Goal: Complete application form

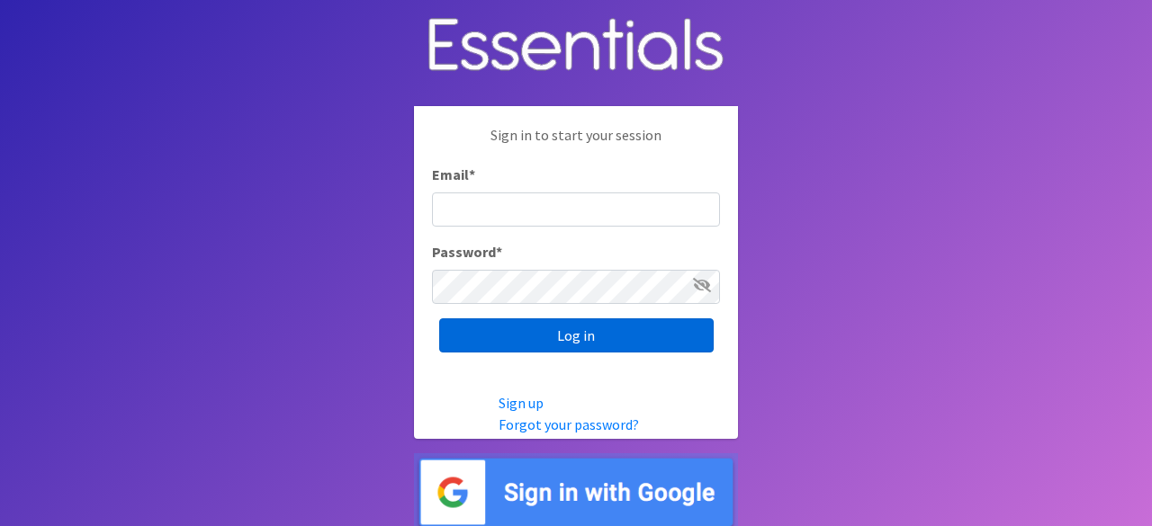
type input "[EMAIL_ADDRESS][DOMAIN_NAME]"
click at [513, 319] on input "Log in" at bounding box center [576, 336] width 274 height 34
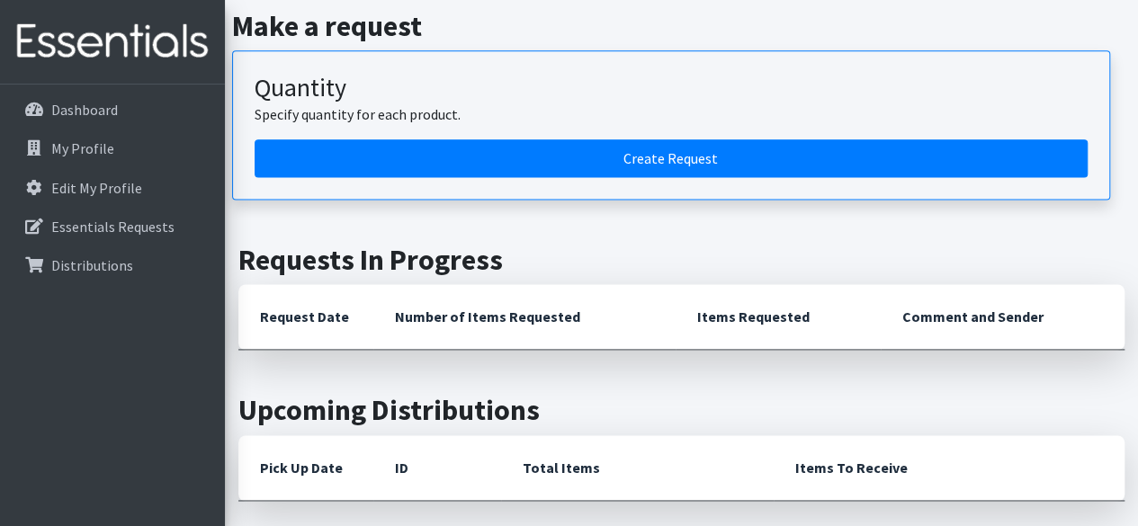
scroll to position [1127, 0]
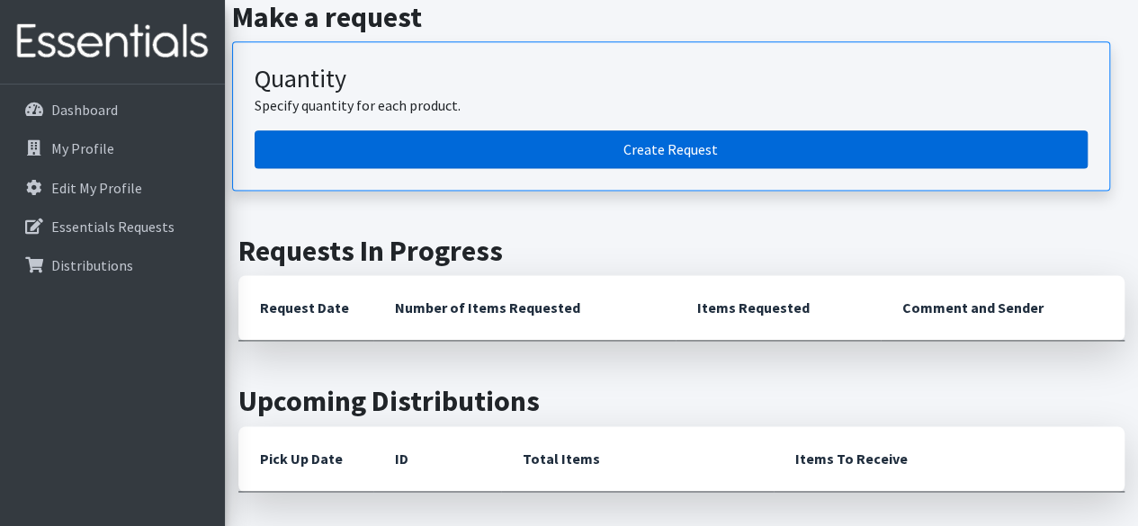
click at [648, 136] on link "Create Request" at bounding box center [671, 149] width 833 height 38
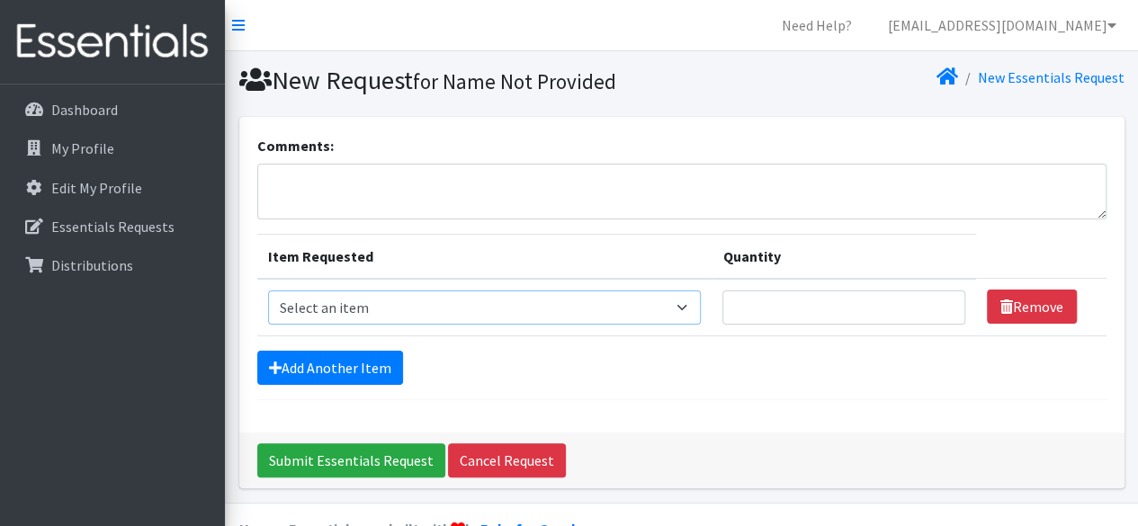
click at [684, 305] on select "Select an item 2T3T(30/child) 3T4T(30/child) 4T5T(30/child) Cloth Diaper Kit (s…" at bounding box center [485, 308] width 434 height 34
select select "950"
click at [268, 291] on select "Select an item 2T3T(30/child) 3T4T(30/child) 4T5T(30/child) Cloth Diaper Kit (s…" at bounding box center [485, 308] width 434 height 34
click at [790, 310] on input "Quantity" at bounding box center [844, 308] width 242 height 34
type input "500"
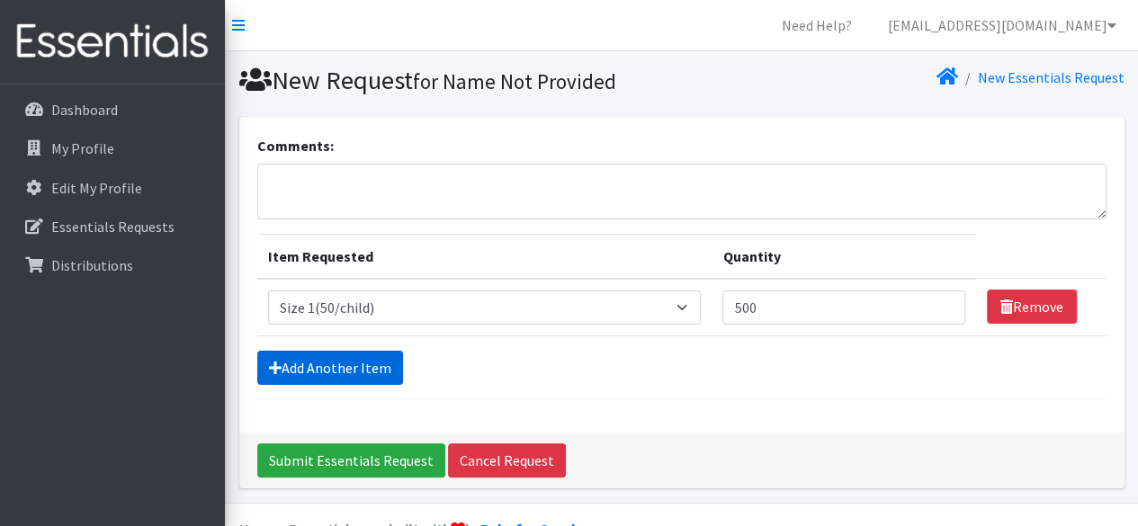
click at [280, 374] on link "Add Another Item" at bounding box center [330, 368] width 146 height 34
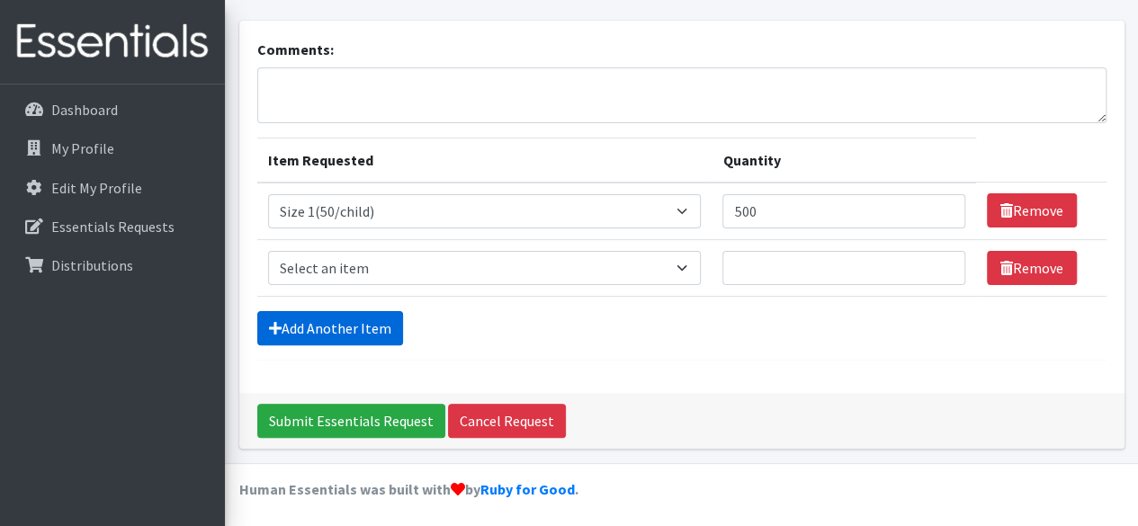
scroll to position [97, 0]
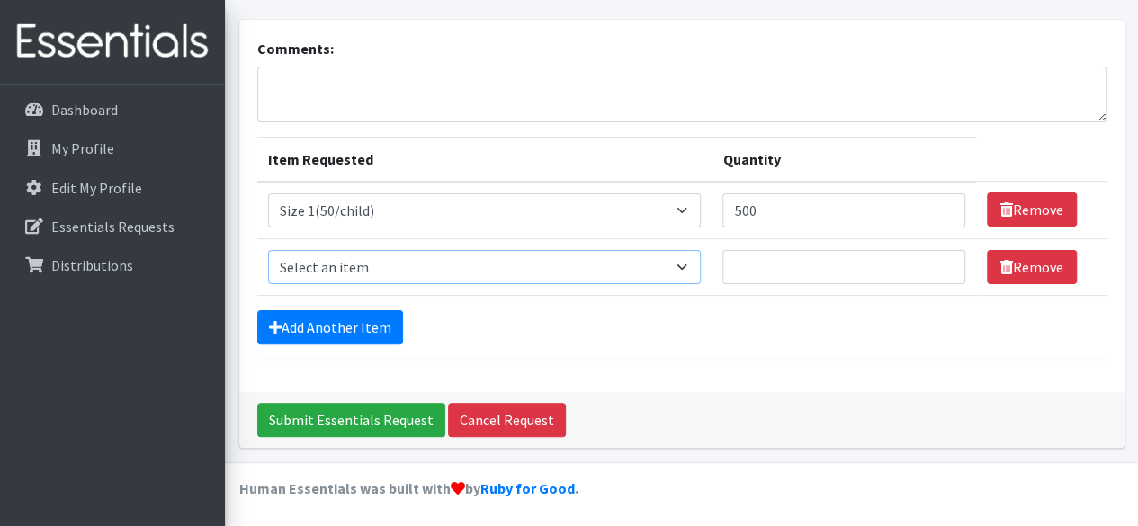
click at [689, 267] on select "Select an item 2T3T(30/child) 3T4T(30/child) 4T5T(30/child) Cloth Diaper Kit (s…" at bounding box center [485, 267] width 434 height 34
select select "951"
click at [268, 250] on select "Select an item 2T3T(30/child) 3T4T(30/child) 4T5T(30/child) Cloth Diaper Kit (s…" at bounding box center [485, 267] width 434 height 34
click at [836, 262] on input "Quantity" at bounding box center [844, 267] width 242 height 34
type input "500"
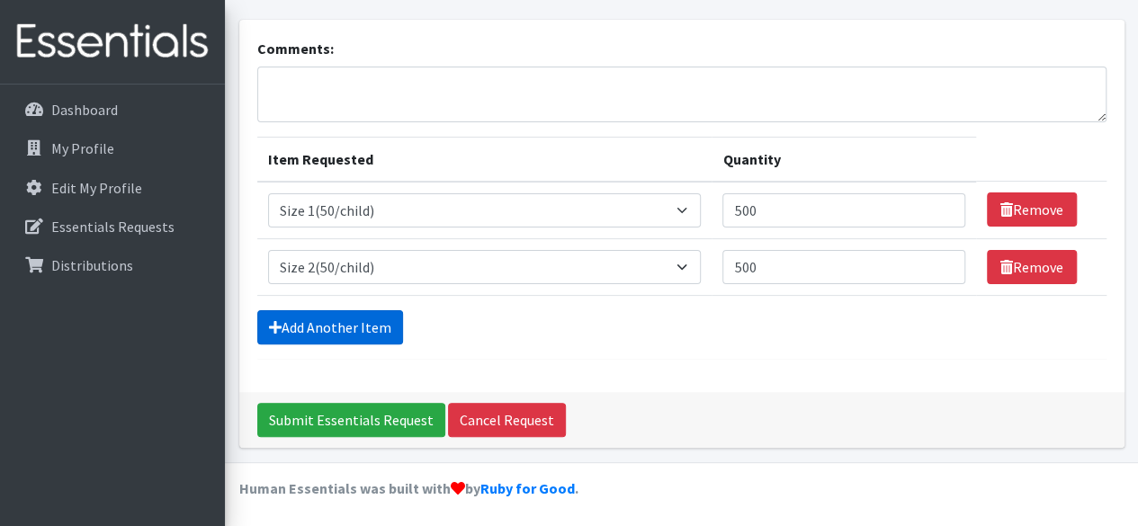
click at [313, 316] on link "Add Another Item" at bounding box center [330, 327] width 146 height 34
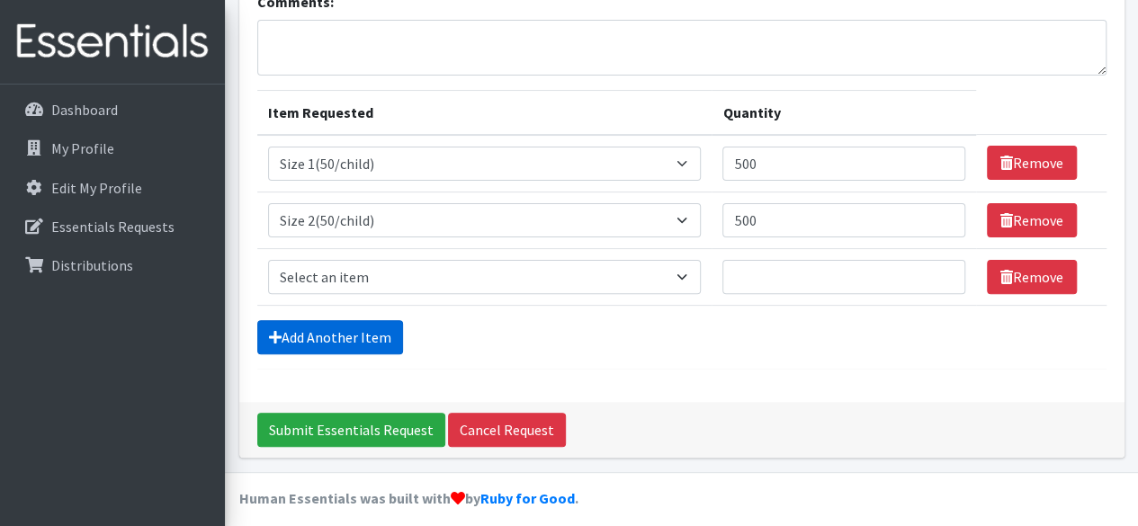
scroll to position [153, 0]
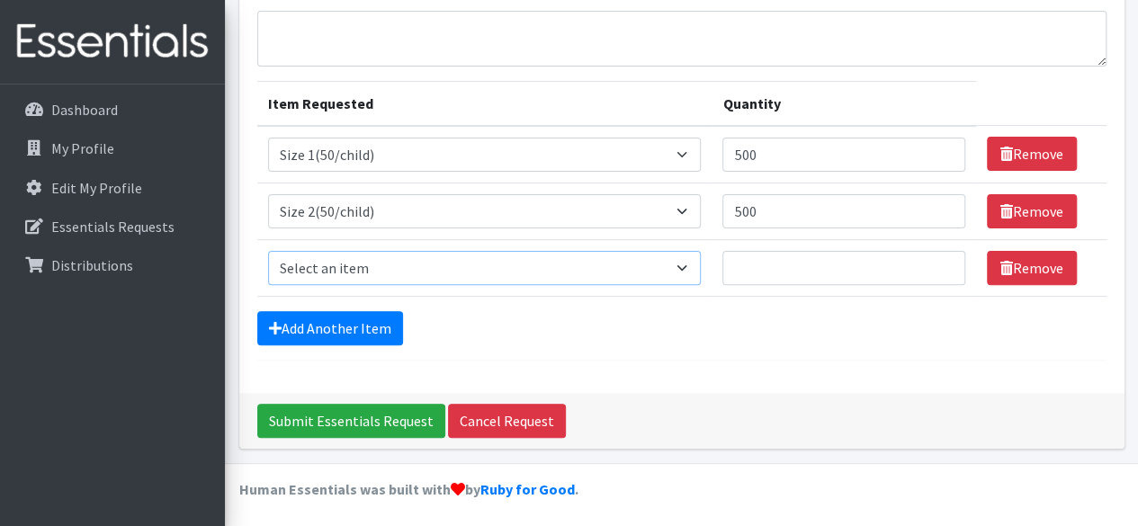
click at [687, 268] on select "Select an item 2T3T(30/child) 3T4T(30/child) 4T5T(30/child) Cloth Diaper Kit (s…" at bounding box center [485, 268] width 434 height 34
select select "954"
click at [268, 251] on select "Select an item 2T3T(30/child) 3T4T(30/child) 4T5T(30/child) Cloth Diaper Kit (s…" at bounding box center [485, 268] width 434 height 34
click at [780, 261] on input "Quantity" at bounding box center [844, 268] width 242 height 34
type input "1000"
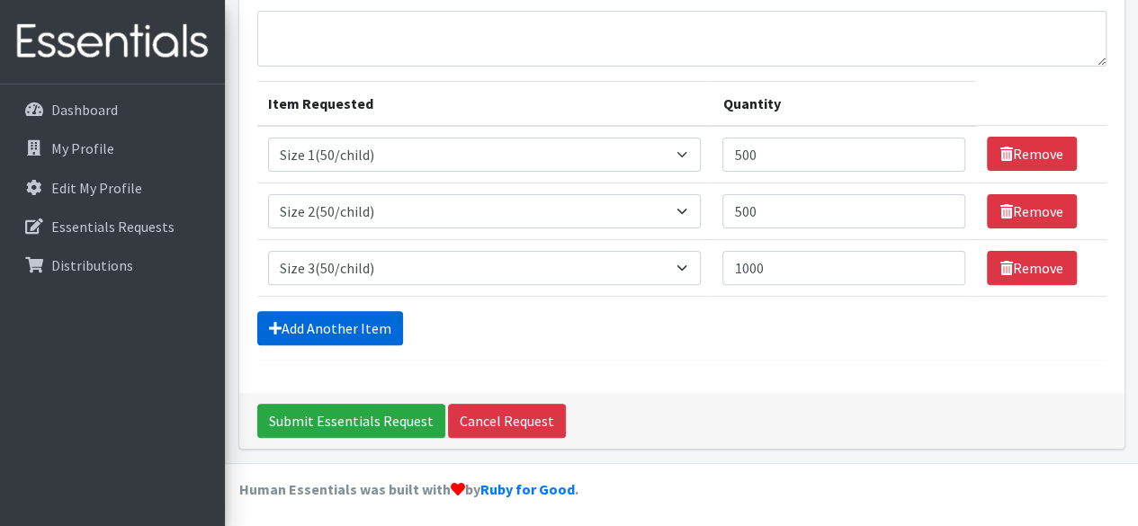
click at [337, 328] on link "Add Another Item" at bounding box center [330, 328] width 146 height 34
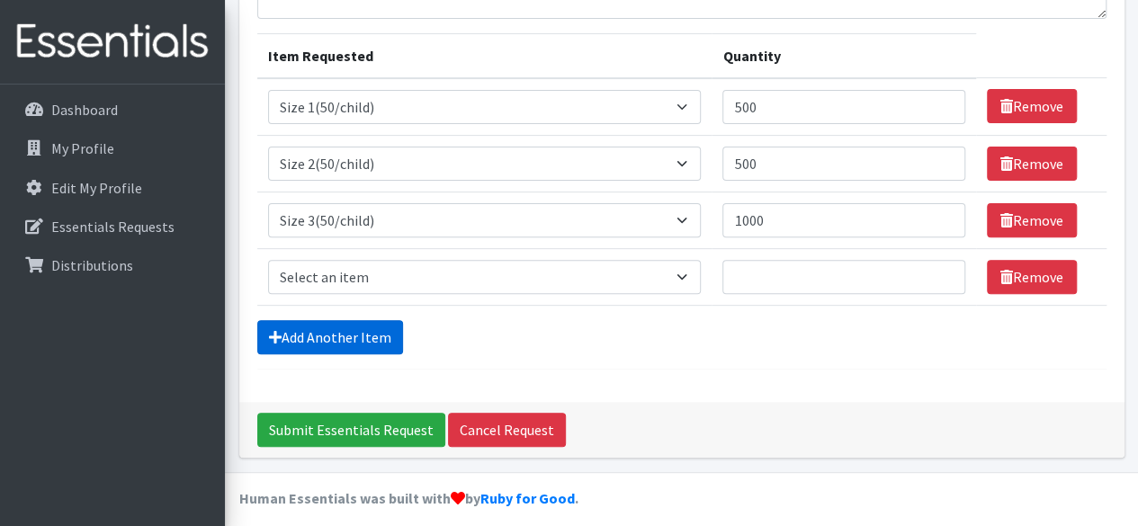
scroll to position [210, 0]
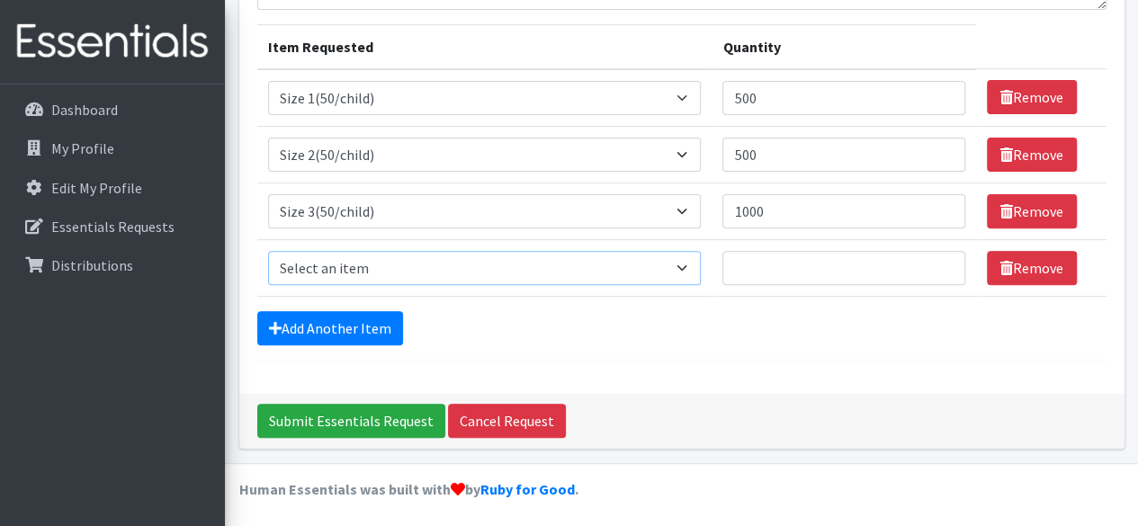
click at [685, 264] on select "Select an item 2T3T(30/child) 3T4T(30/child) 4T5T(30/child) Cloth Diaper Kit (s…" at bounding box center [485, 268] width 434 height 34
select select "963"
click at [268, 251] on select "Select an item 2T3T(30/child) 3T4T(30/child) 4T5T(30/child) Cloth Diaper Kit (s…" at bounding box center [485, 268] width 434 height 34
click at [773, 264] on input "Quantity" at bounding box center [844, 268] width 242 height 34
type input "1000"
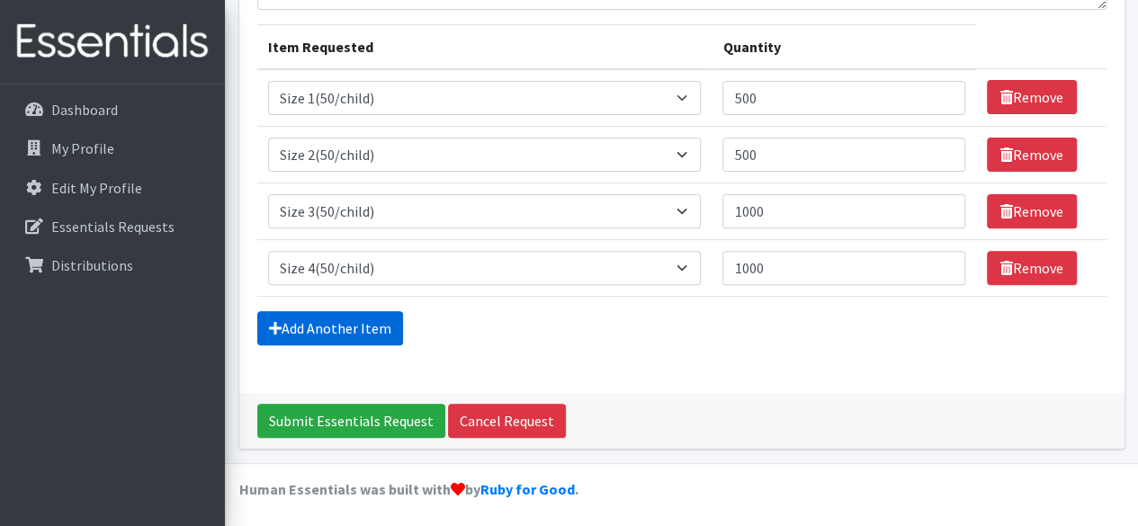
click at [369, 323] on link "Add Another Item" at bounding box center [330, 328] width 146 height 34
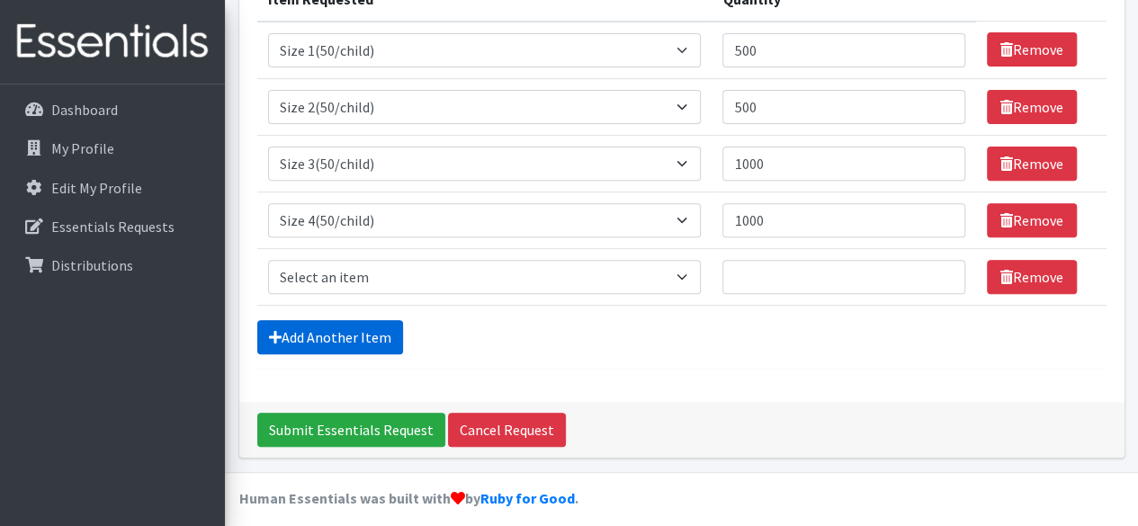
scroll to position [266, 0]
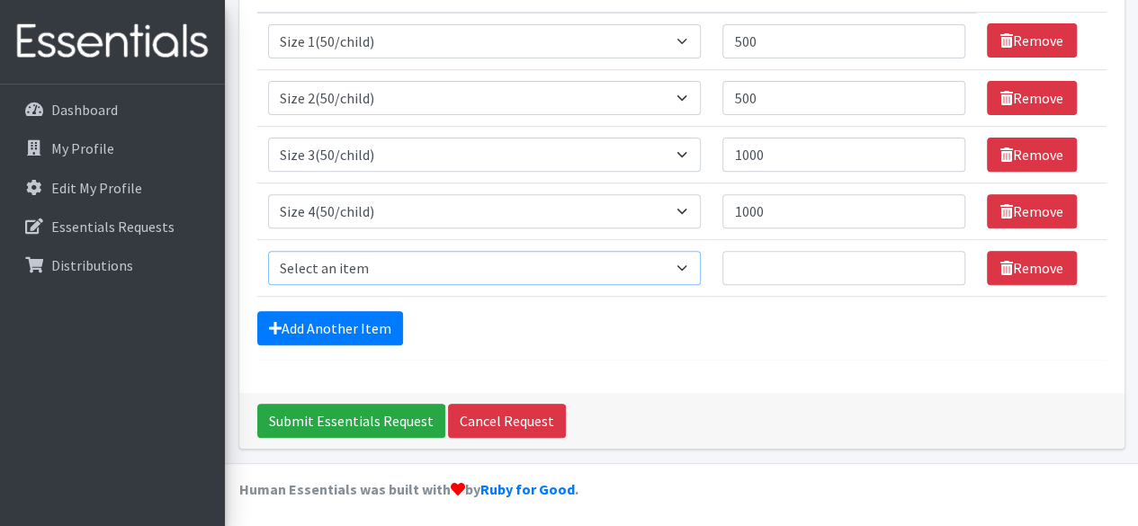
click at [682, 269] on select "Select an item 2T3T(30/child) 3T4T(30/child) 4T5T(30/child) Cloth Diaper Kit (s…" at bounding box center [485, 268] width 434 height 34
select select "964"
click at [268, 251] on select "Select an item 2T3T(30/child) 3T4T(30/child) 4T5T(30/child) Cloth Diaper Kit (s…" at bounding box center [485, 268] width 434 height 34
click at [795, 267] on input "Quantity" at bounding box center [844, 268] width 242 height 34
type input "1000"
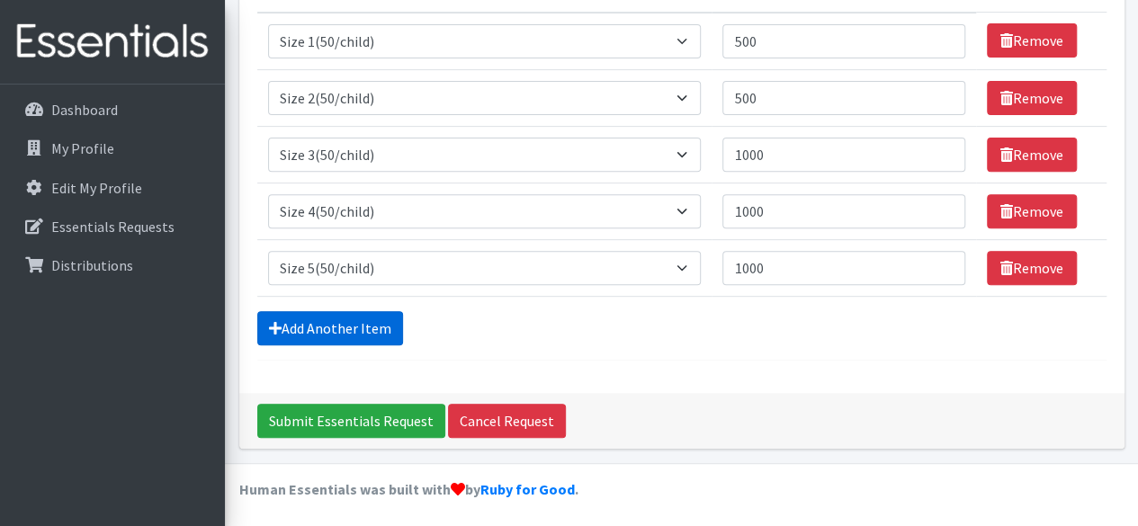
click at [367, 325] on link "Add Another Item" at bounding box center [330, 328] width 146 height 34
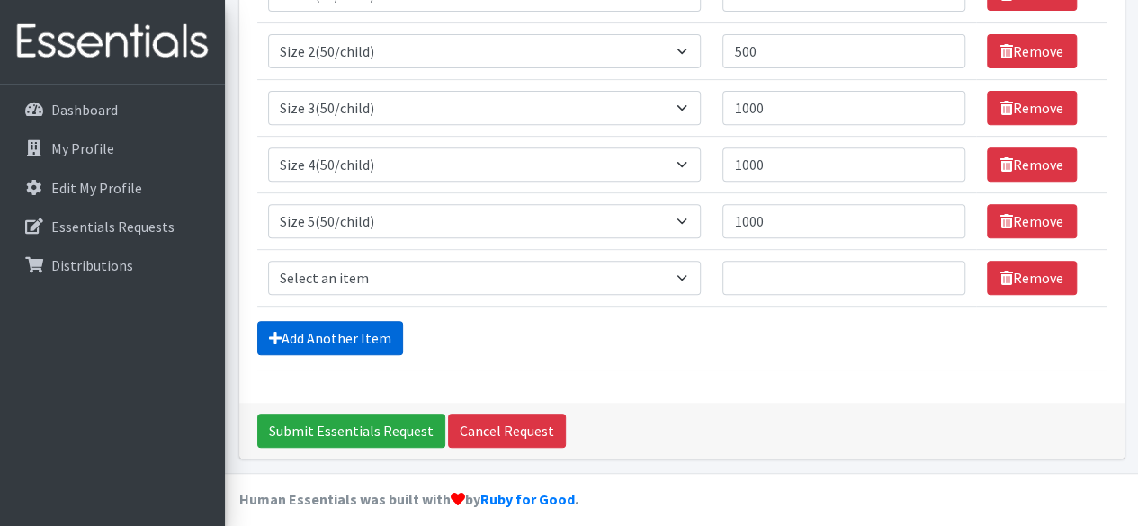
scroll to position [322, 0]
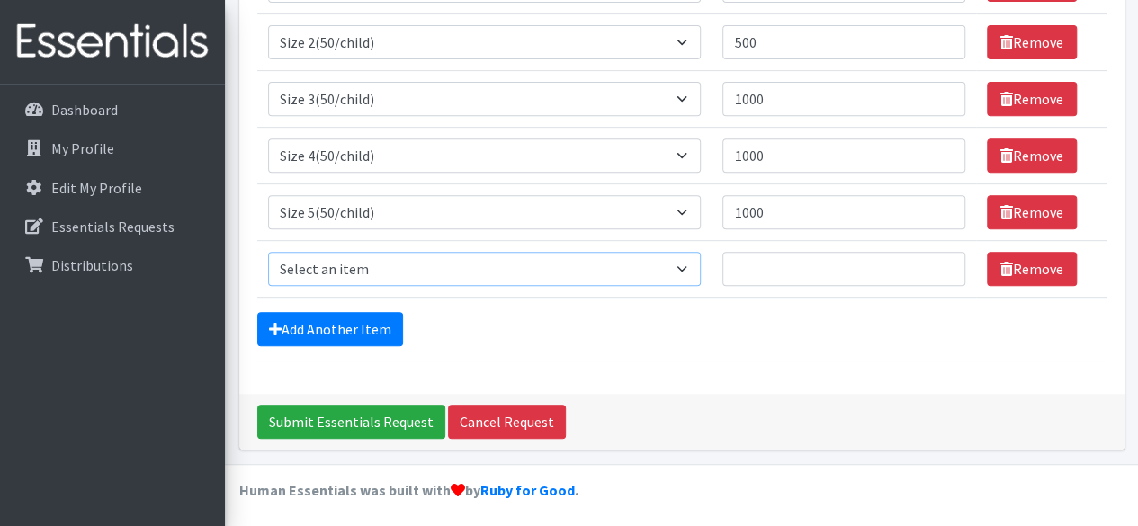
click at [687, 265] on select "Select an item 2T3T(30/child) 3T4T(30/child) 4T5T(30/child) Cloth Diaper Kit (s…" at bounding box center [485, 269] width 434 height 34
select select "966"
click at [268, 252] on select "Select an item 2T3T(30/child) 3T4T(30/child) 4T5T(30/child) Cloth Diaper Kit (s…" at bounding box center [485, 269] width 434 height 34
click at [762, 260] on input "Quantity" at bounding box center [844, 269] width 242 height 34
type input "1000"
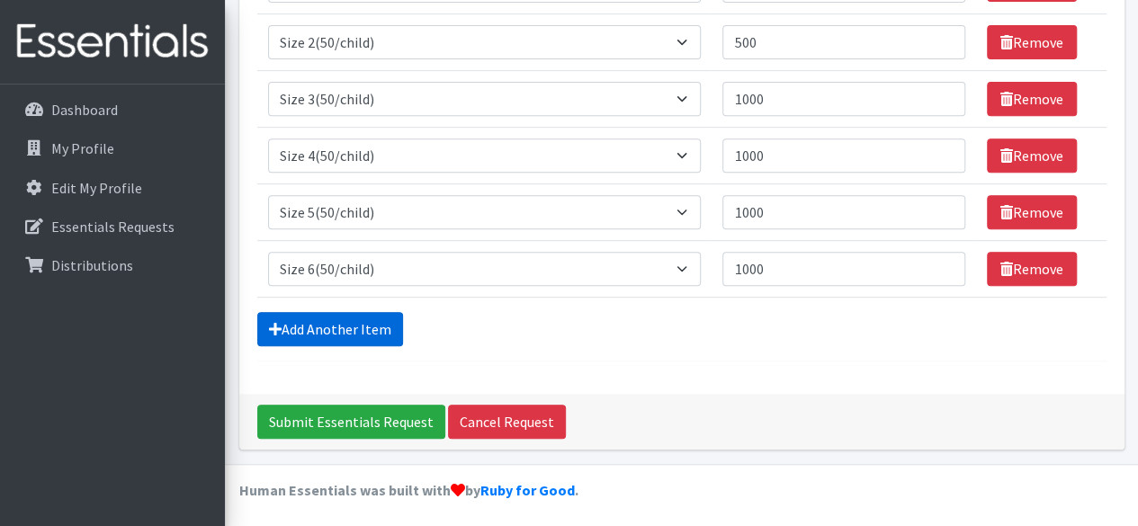
click at [342, 326] on link "Add Another Item" at bounding box center [330, 329] width 146 height 34
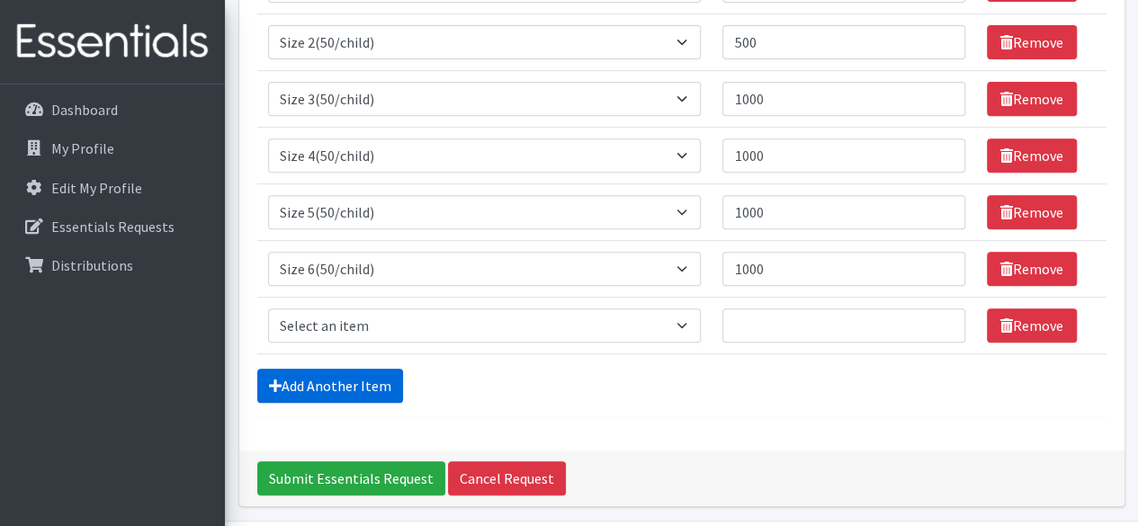
scroll to position [379, 0]
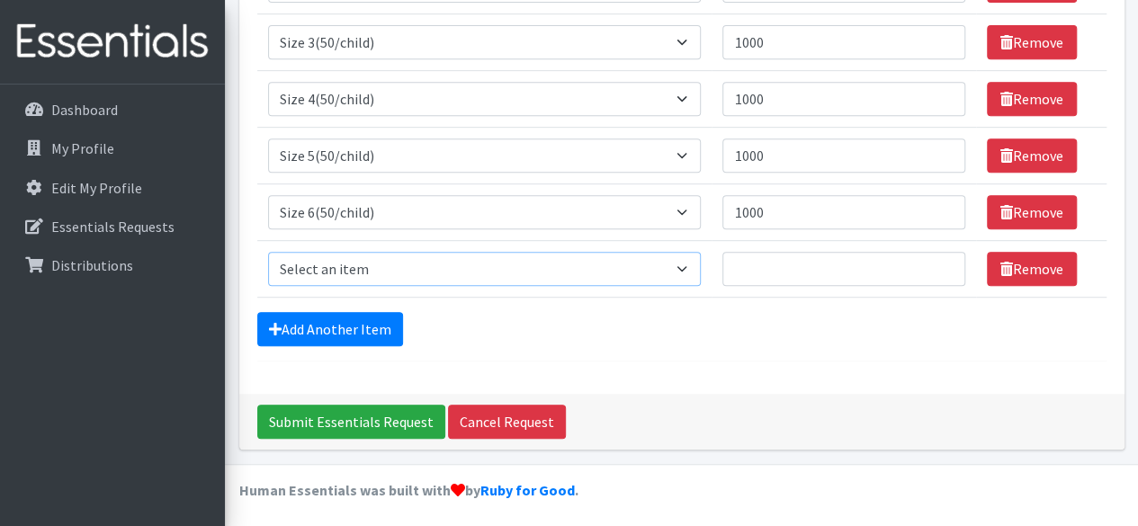
click at [683, 265] on select "Select an item 2T3T(30/child) 3T4T(30/child) 4T5T(30/child) Cloth Diaper Kit (s…" at bounding box center [485, 269] width 434 height 34
select select "939"
click at [268, 252] on select "Select an item 2T3T(30/child) 3T4T(30/child) 4T5T(30/child) Cloth Diaper Kit (s…" at bounding box center [485, 269] width 434 height 34
click at [768, 267] on input "Quantity" at bounding box center [844, 269] width 242 height 34
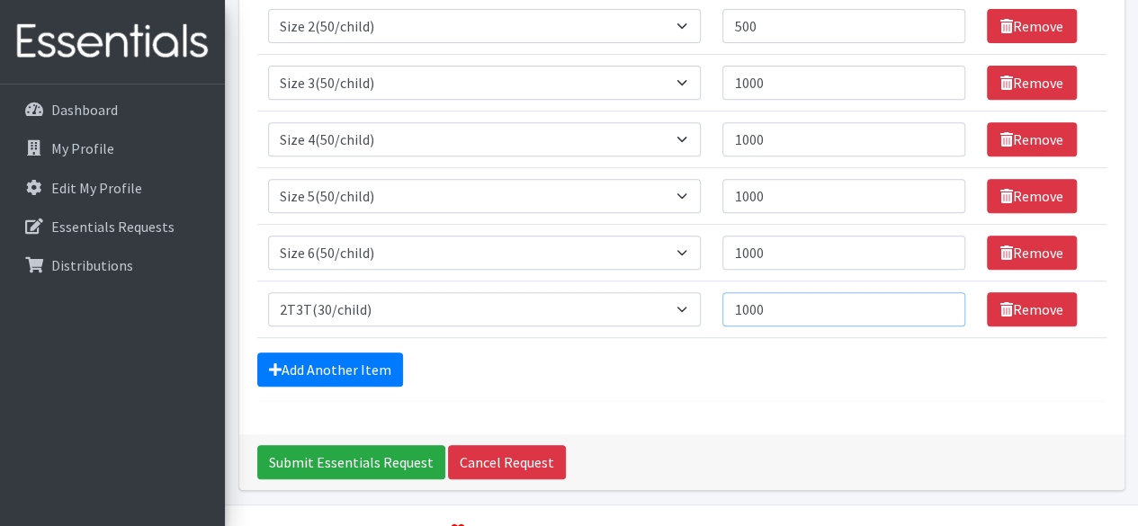
scroll to position [339, 0]
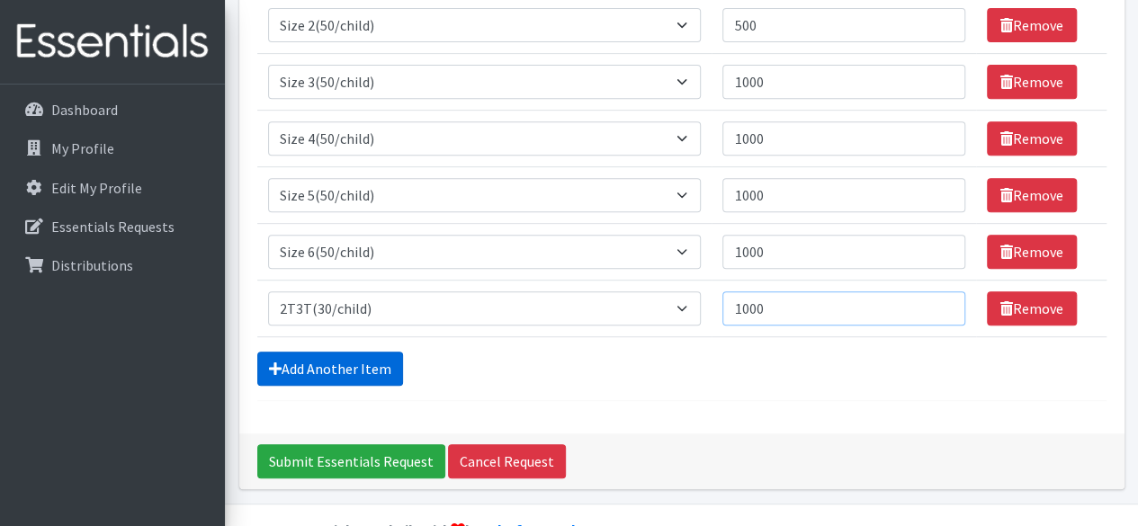
type input "1000"
click at [342, 361] on link "Add Another Item" at bounding box center [330, 369] width 146 height 34
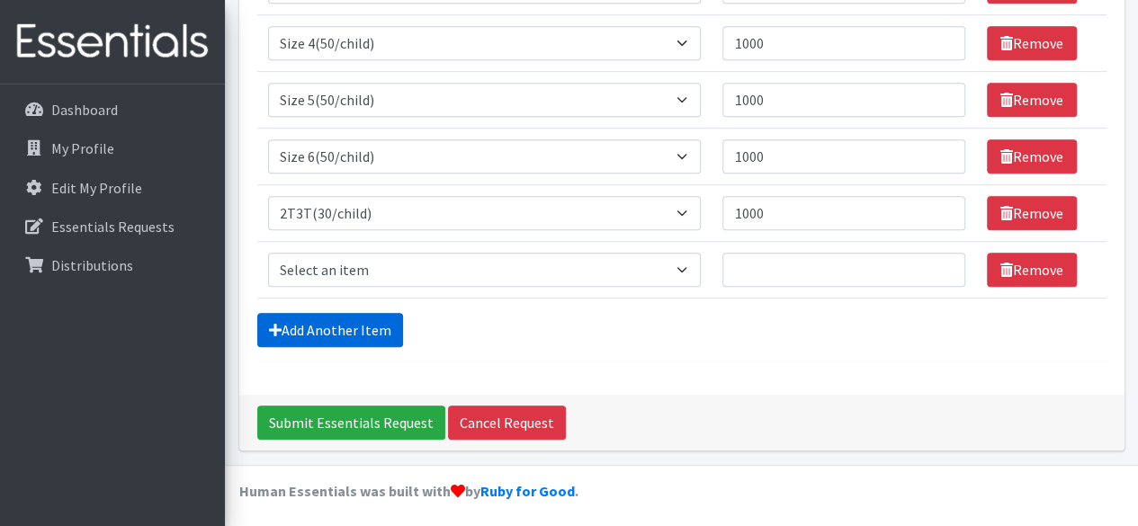
scroll to position [435, 0]
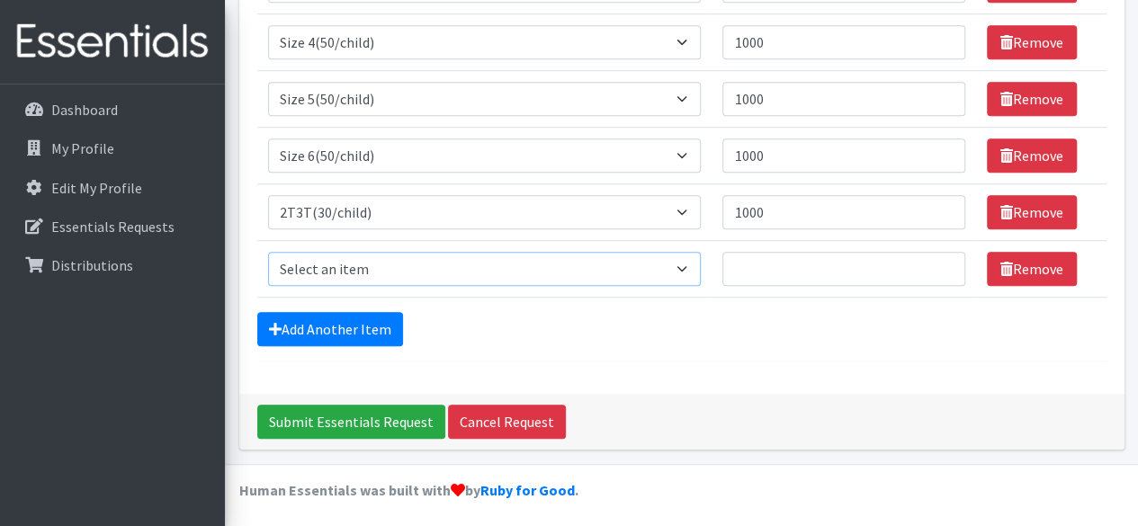
click at [682, 265] on select "Select an item 2T3T(30/child) 3T4T(30/child) 4T5T(30/child) Cloth Diaper Kit (s…" at bounding box center [485, 269] width 434 height 34
select select "953"
click at [268, 252] on select "Select an item 2T3T(30/child) 3T4T(30/child) 4T5T(30/child) Cloth Diaper Kit (s…" at bounding box center [485, 269] width 434 height 34
click at [756, 279] on input "Quantity" at bounding box center [844, 269] width 242 height 34
type input "1000"
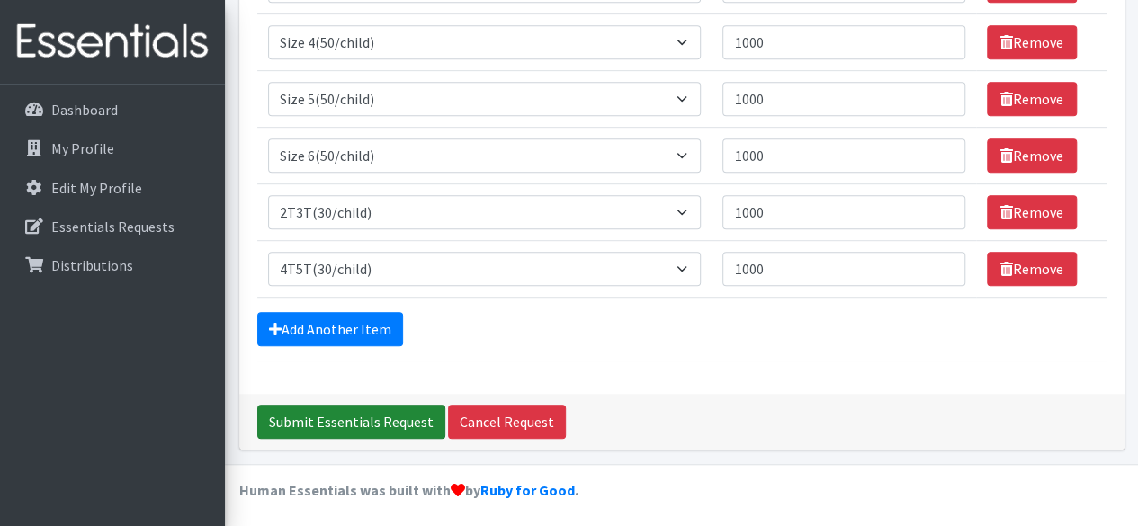
click at [403, 414] on input "Submit Essentials Request" at bounding box center [351, 422] width 188 height 34
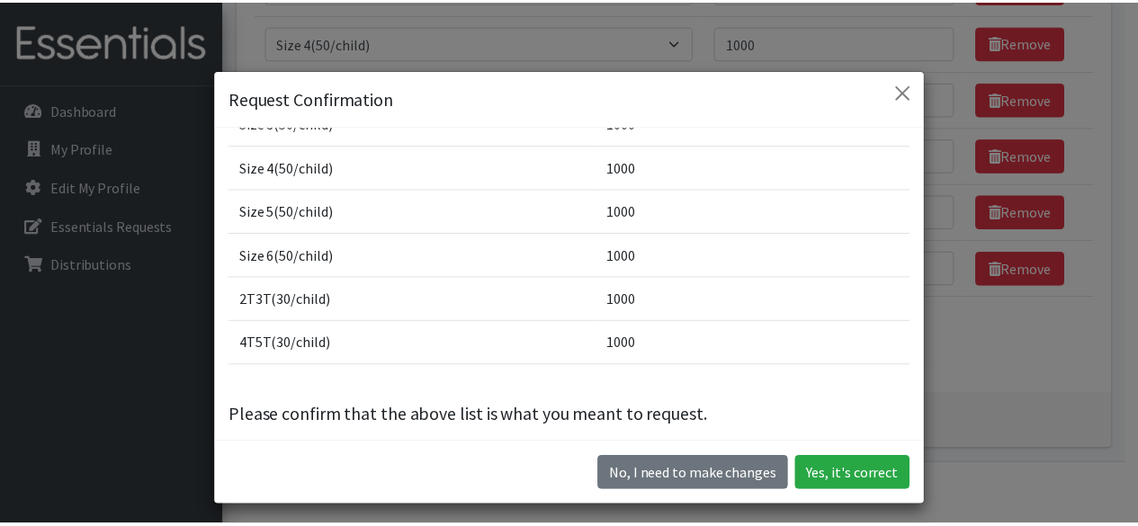
scroll to position [185, 0]
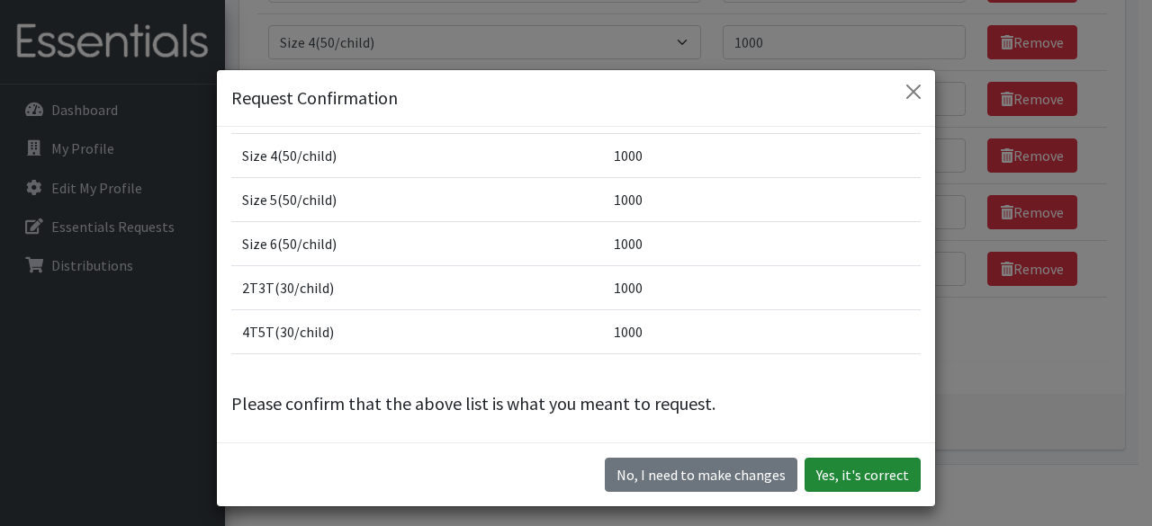
click at [879, 471] on button "Yes, it's correct" at bounding box center [862, 475] width 116 height 34
